Goal: Task Accomplishment & Management: Manage account settings

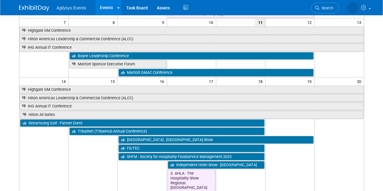
scroll to position [107, 0]
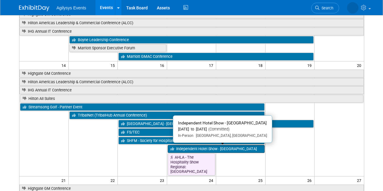
click at [181, 149] on link "Independent Hotel Show - [GEOGRAPHIC_DATA]" at bounding box center [216, 149] width 97 height 8
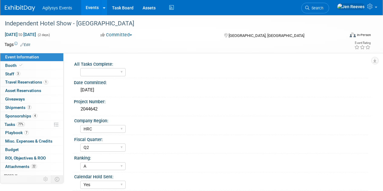
select select "HRC"
select select "Q2"
select select "A"
select select "Yes"
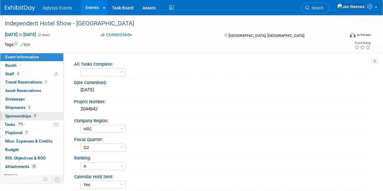
click at [18, 114] on span "Sponsorships 4" at bounding box center [21, 116] width 32 height 5
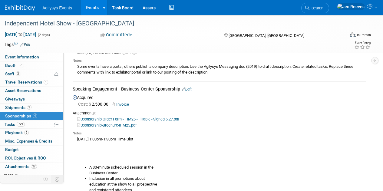
scroll to position [147, 0]
